Goal: Find specific page/section: Find specific page/section

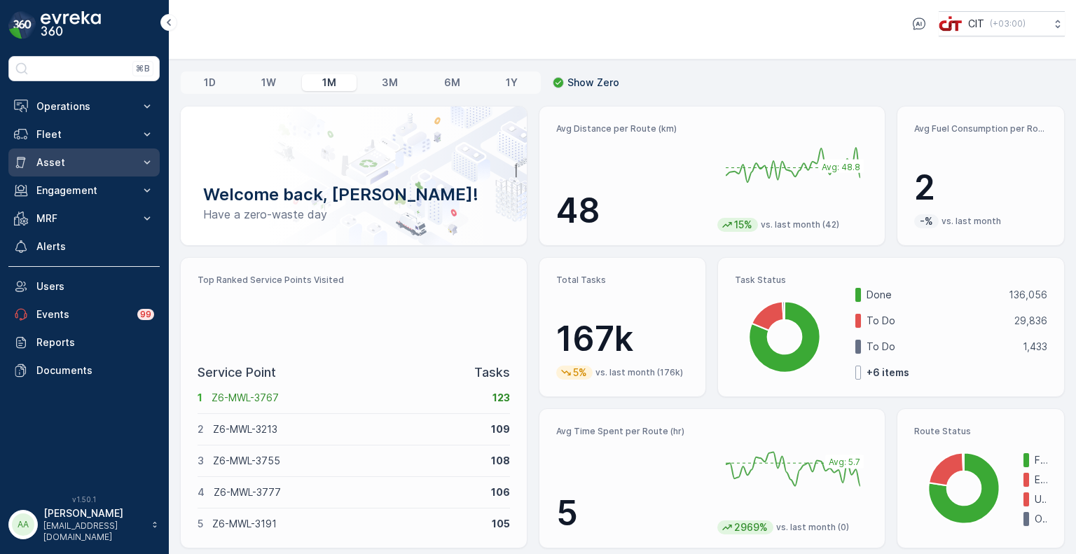
click at [59, 160] on p "Asset" at bounding box center [83, 163] width 95 height 14
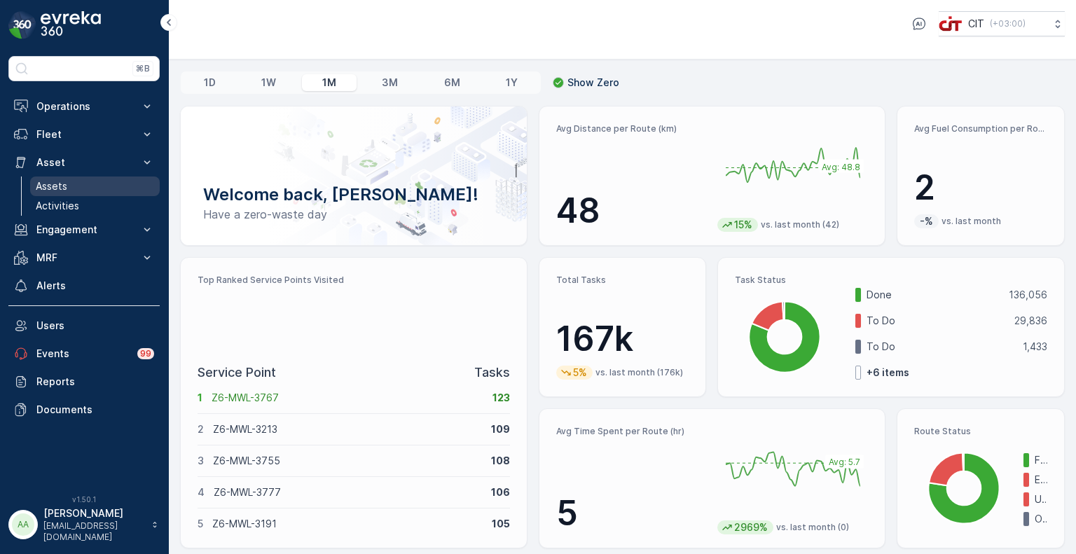
click at [63, 188] on p "Assets" at bounding box center [52, 186] width 32 height 14
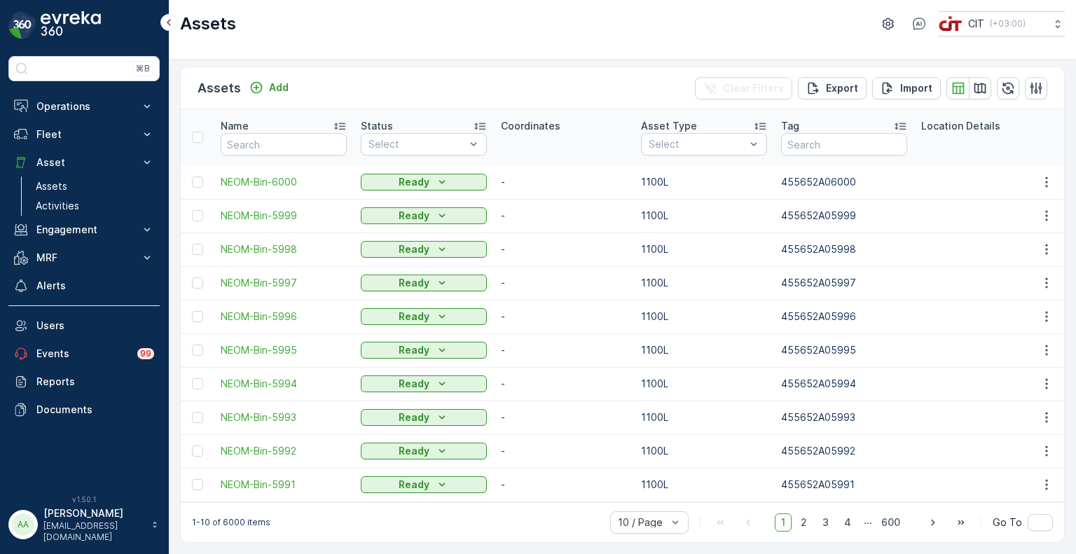
scroll to position [9, 0]
click at [810, 524] on span "2" at bounding box center [803, 523] width 19 height 18
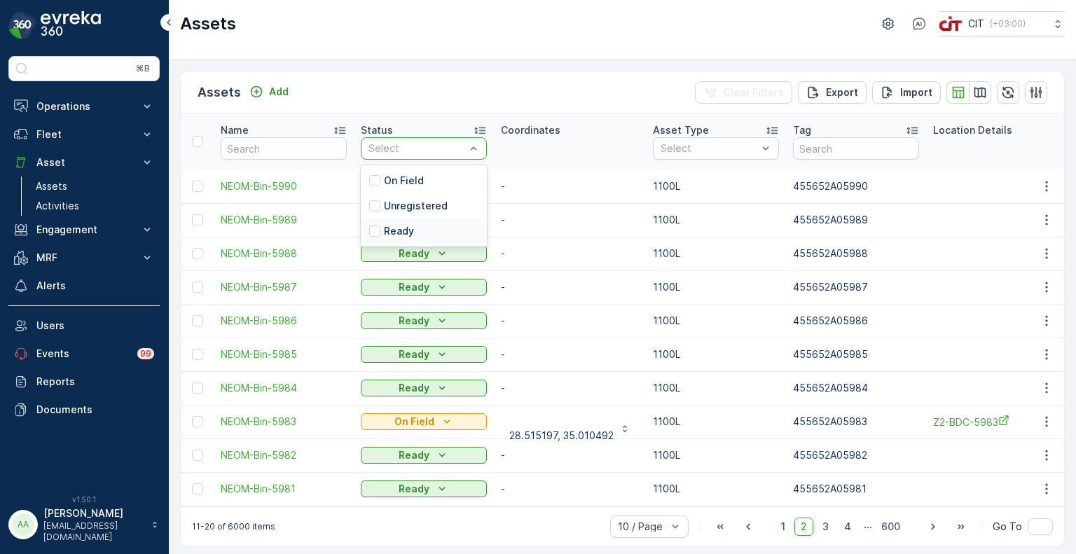
click at [402, 229] on p "Ready" at bounding box center [399, 231] width 30 height 14
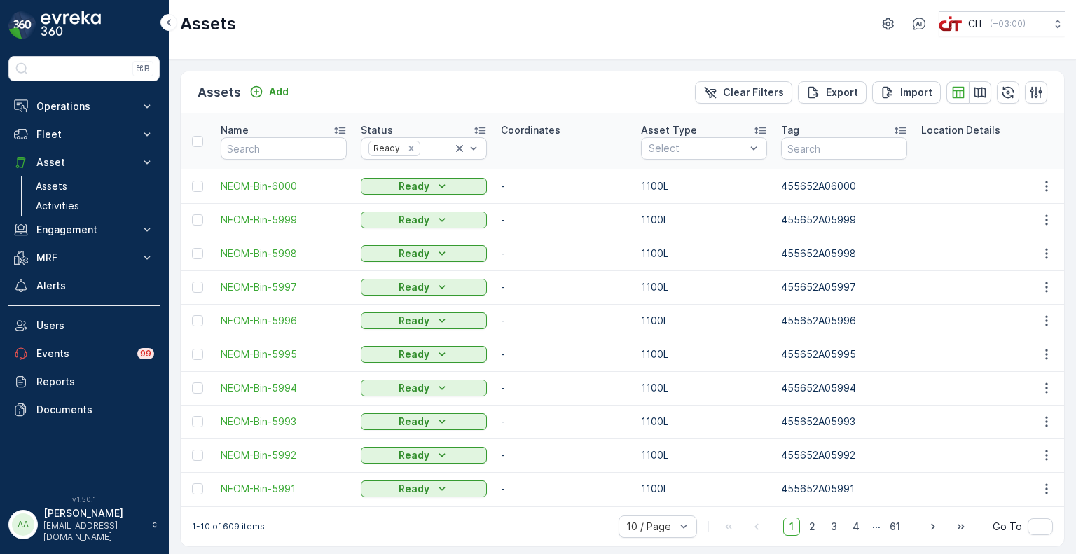
click at [892, 535] on span "61" at bounding box center [894, 527] width 23 height 18
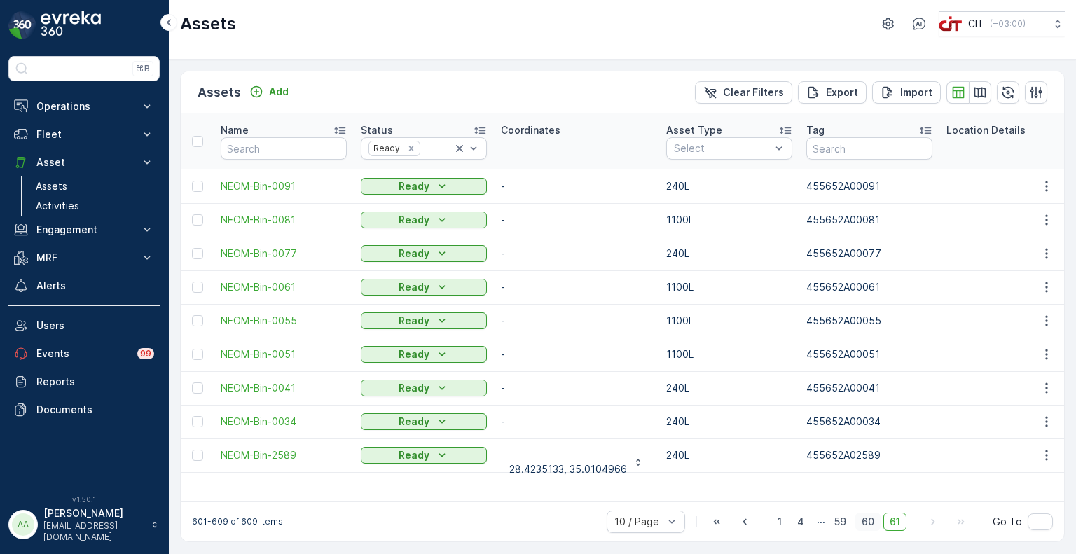
click at [866, 529] on span "60" at bounding box center [867, 522] width 25 height 18
